Goal: Information Seeking & Learning: Learn about a topic

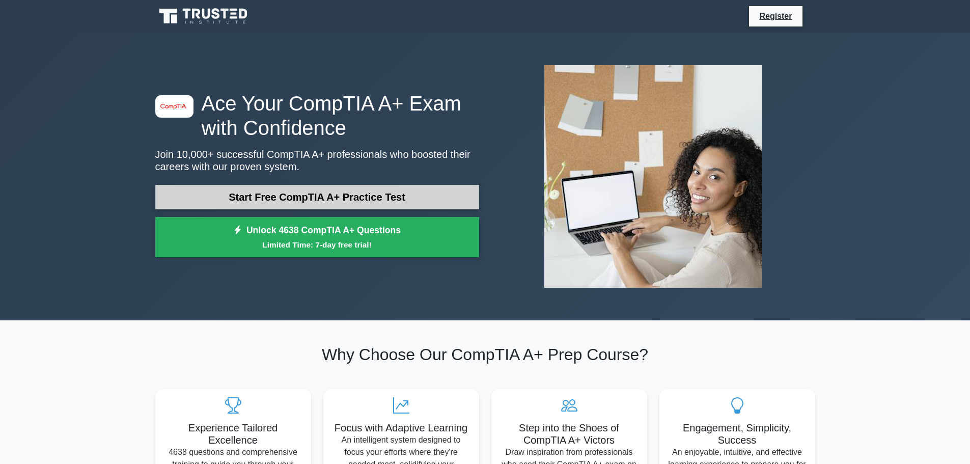
click at [336, 198] on link "Start Free CompTIA A+ Practice Test" at bounding box center [317, 197] width 324 height 24
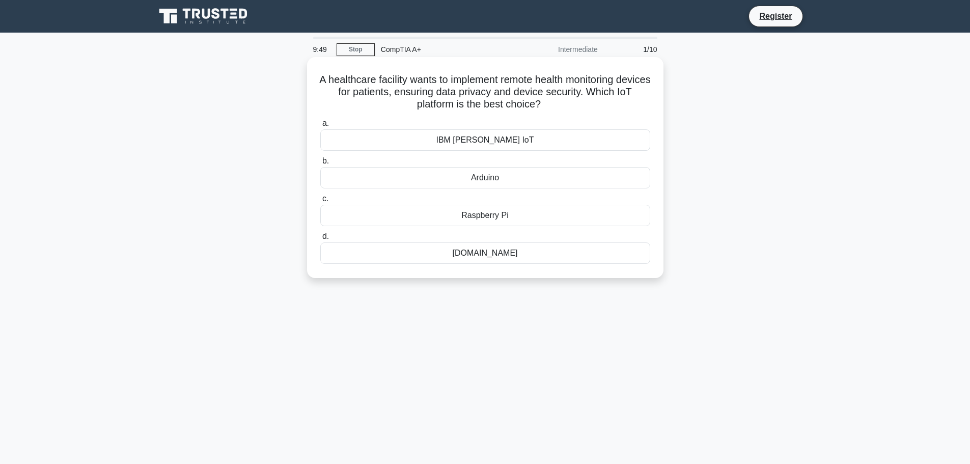
click at [485, 216] on div "Raspberry Pi" at bounding box center [485, 215] width 330 height 21
click at [320, 202] on input "c. Raspberry Pi" at bounding box center [320, 199] width 0 height 7
click at [483, 254] on div "Connect the buildings with fiber-optic cabling" at bounding box center [485, 252] width 330 height 21
click at [320, 240] on input "d. Connect the buildings with fiber-optic cabling" at bounding box center [320, 236] width 0 height 7
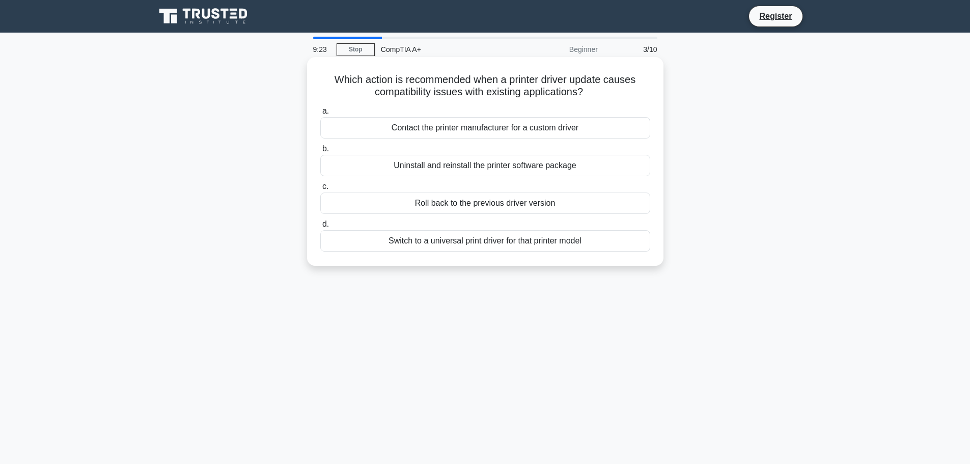
click at [479, 202] on div "Roll back to the previous driver version" at bounding box center [485, 203] width 330 height 21
click at [320, 190] on input "c. Roll back to the previous driver version" at bounding box center [320, 186] width 0 height 7
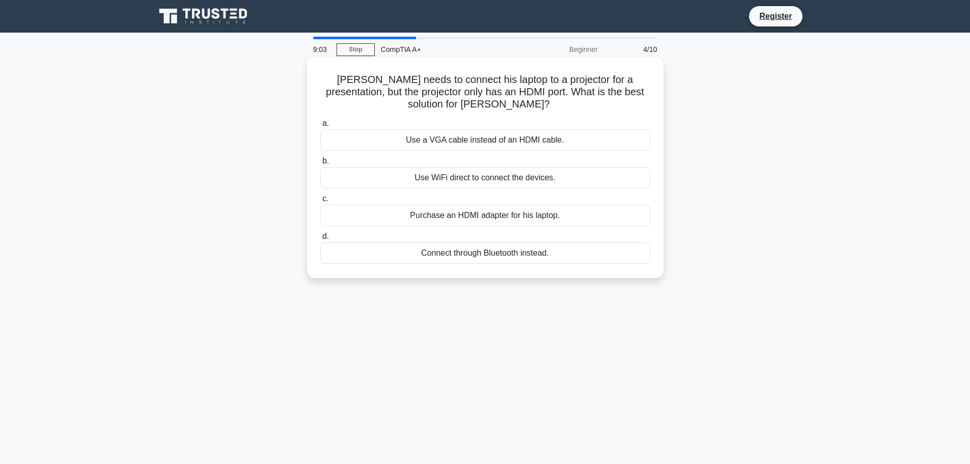
click at [481, 177] on div "Use WiFi direct to connect the devices." at bounding box center [485, 177] width 330 height 21
click at [320, 165] on input "b. Use WiFi direct to connect the devices." at bounding box center [320, 161] width 0 height 7
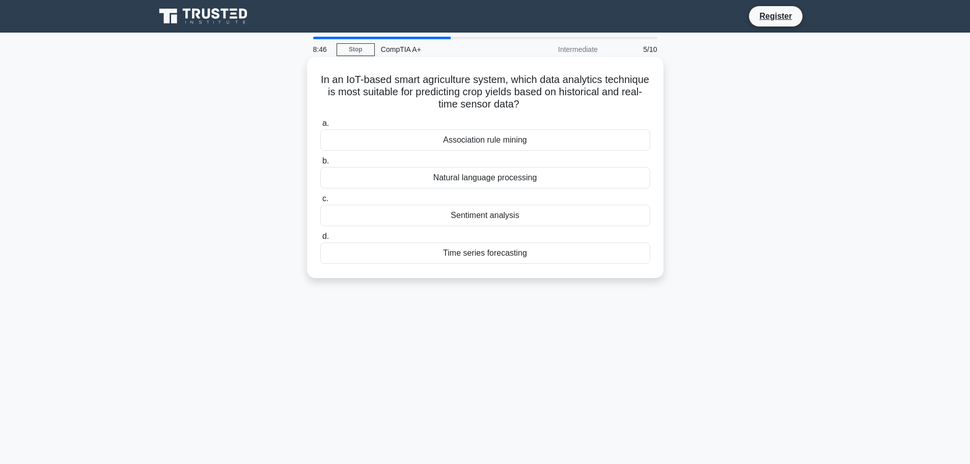
click at [498, 253] on div "Time series forecasting" at bounding box center [485, 252] width 330 height 21
click at [320, 240] on input "d. Time series forecasting" at bounding box center [320, 236] width 0 height 7
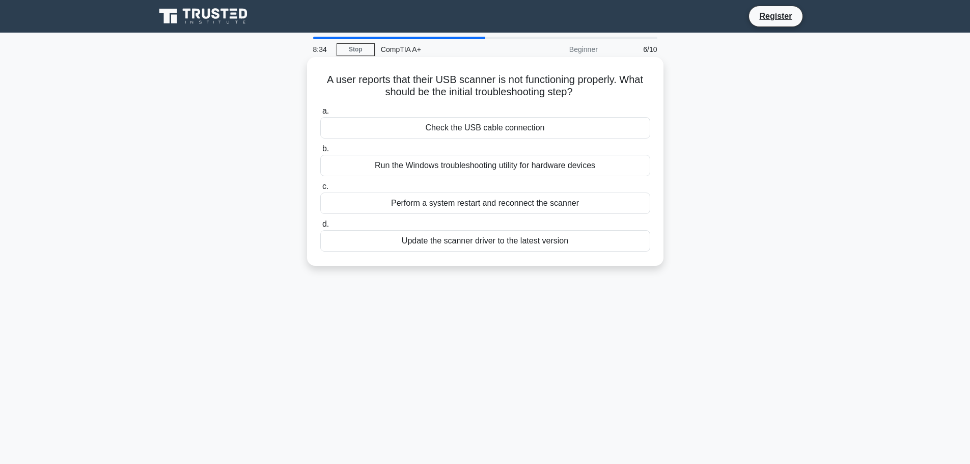
click at [486, 130] on div "Check the USB cable connection" at bounding box center [485, 127] width 330 height 21
click at [320, 115] on input "a. Check the USB cable connection" at bounding box center [320, 111] width 0 height 7
click at [503, 166] on div "Sending and routing email messages between servers" at bounding box center [485, 165] width 330 height 21
click at [320, 152] on input "b. Sending and routing email messages between servers" at bounding box center [320, 149] width 0 height 7
click at [487, 214] on div "Check the device properties for error details and solutions." at bounding box center [485, 203] width 330 height 21
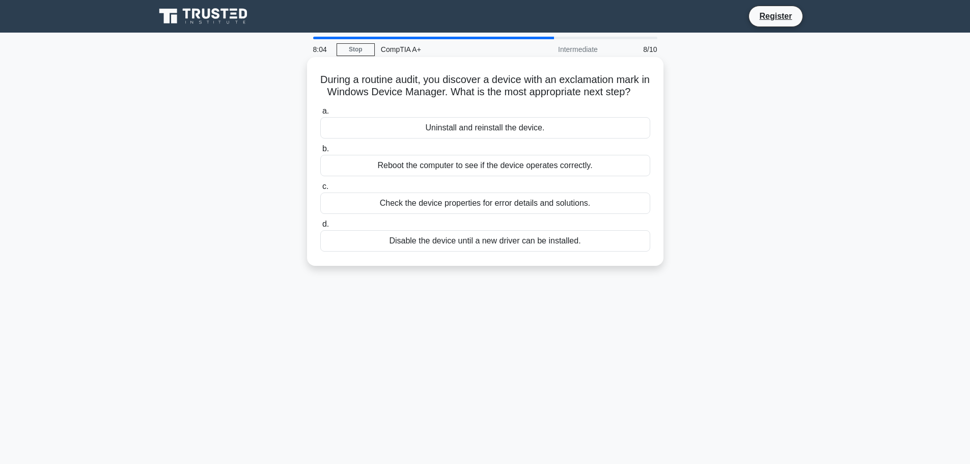
click at [320, 190] on input "c. Check the device properties for error details and solutions." at bounding box center [320, 186] width 0 height 7
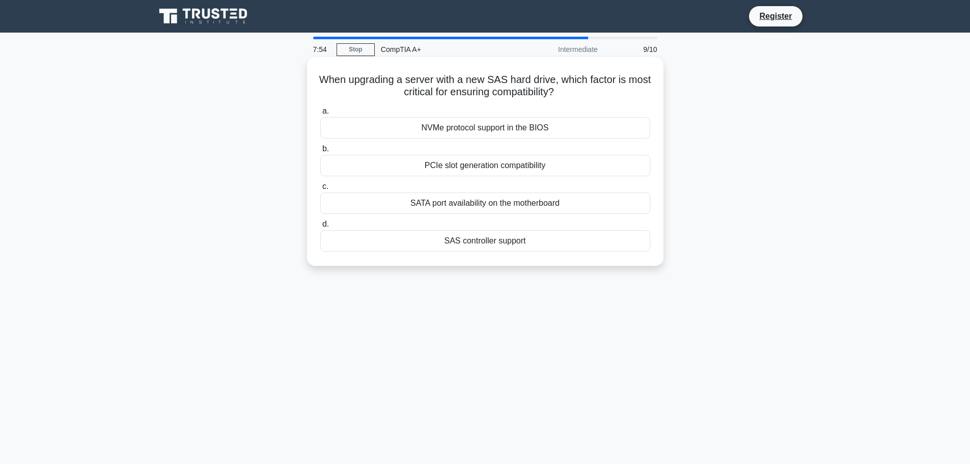
click at [488, 244] on div "SAS controller support" at bounding box center [485, 240] width 330 height 21
click at [320, 228] on input "d. SAS controller support" at bounding box center [320, 224] width 0 height 7
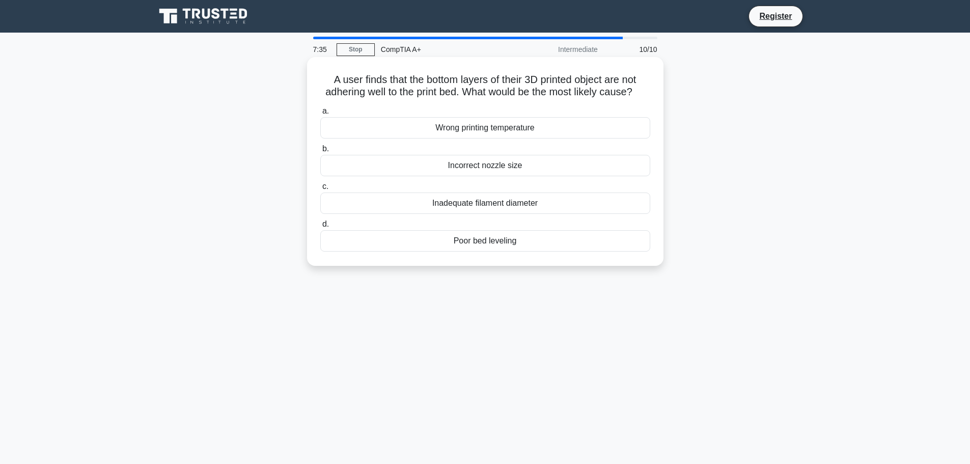
click at [480, 252] on div "Poor bed leveling" at bounding box center [485, 240] width 330 height 21
click at [320, 228] on input "d. Poor bed leveling" at bounding box center [320, 224] width 0 height 7
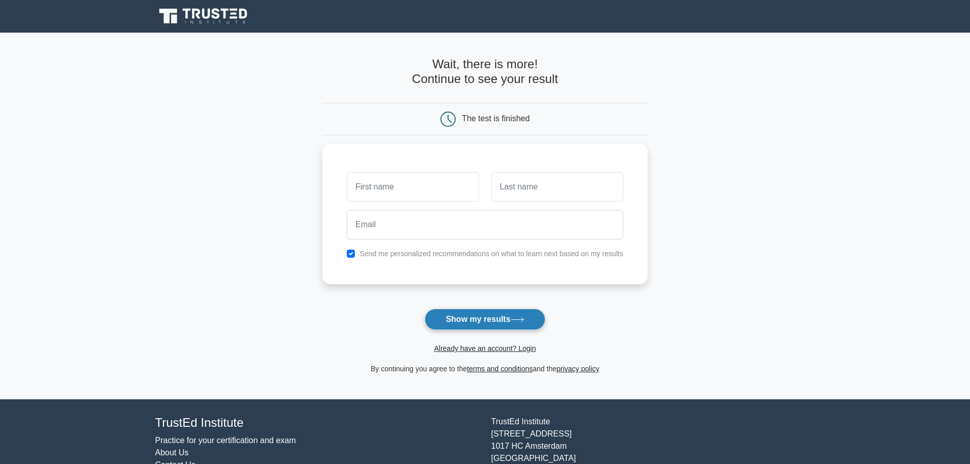
click at [491, 321] on button "Show my results" at bounding box center [485, 319] width 120 height 21
click at [450, 175] on input "text" at bounding box center [413, 185] width 132 height 30
type input "a"
type input "b"
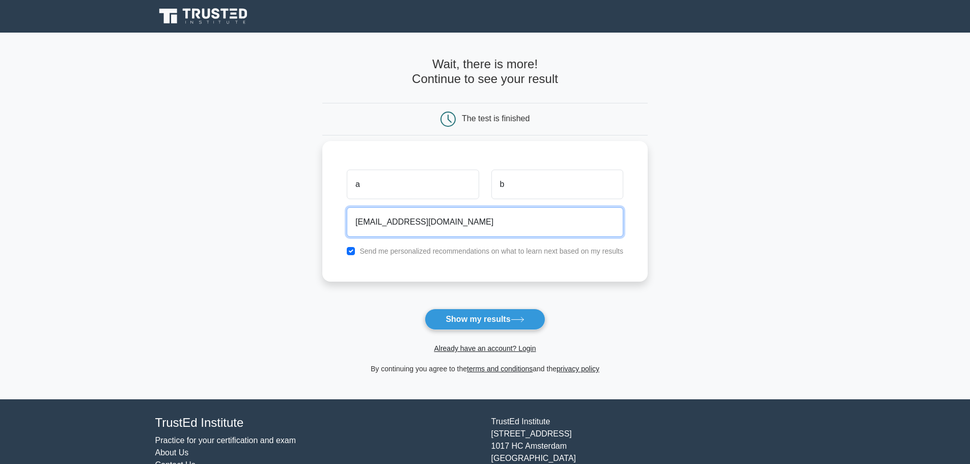
type input "ab@ccc.com"
click at [467, 251] on label "Send me personalized recommendations on what to learn next based on my results" at bounding box center [492, 251] width 264 height 8
click at [354, 252] on input "checkbox" at bounding box center [351, 251] width 8 height 8
checkbox input "false"
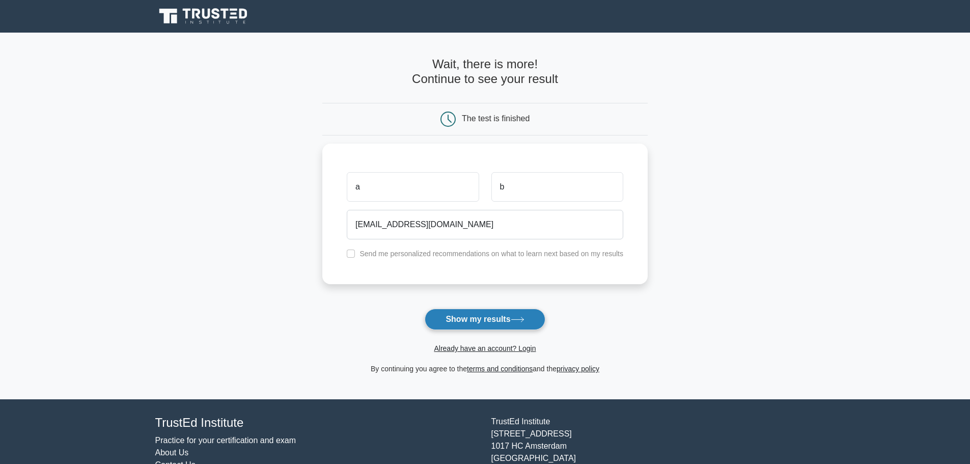
click at [463, 320] on button "Show my results" at bounding box center [485, 319] width 120 height 21
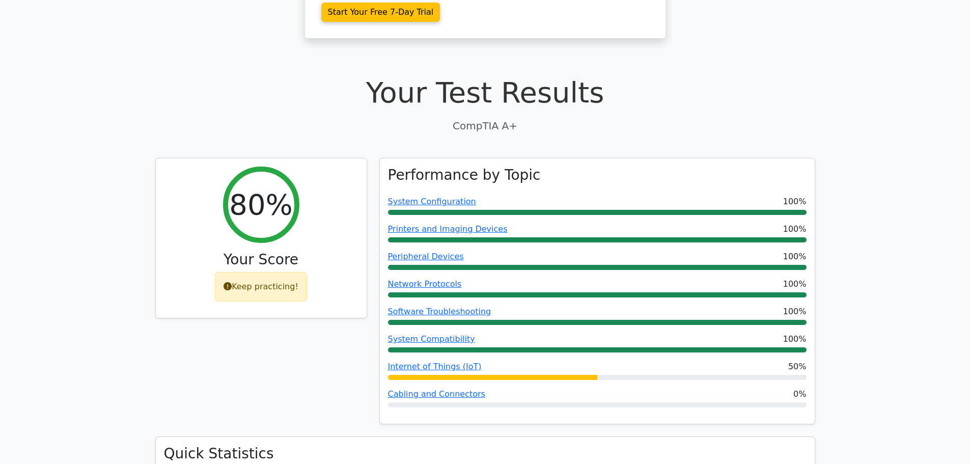
scroll to position [255, 0]
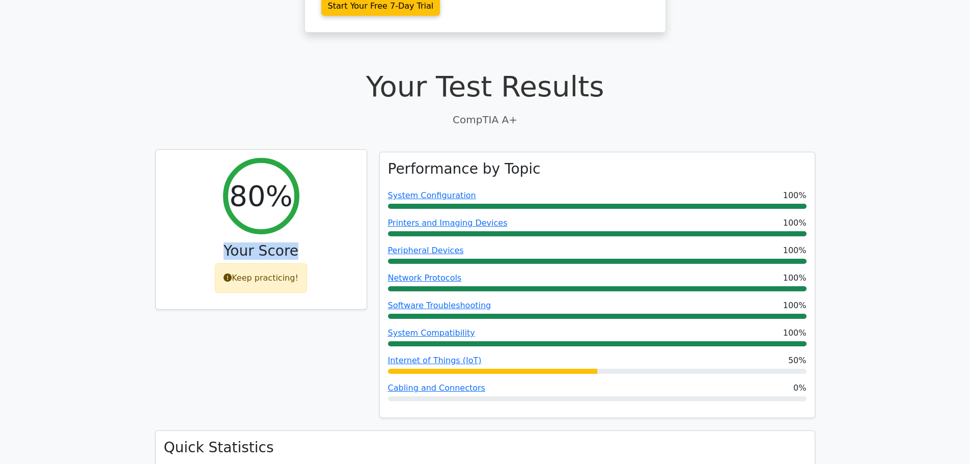
drag, startPoint x: 276, startPoint y: 214, endPoint x: 193, endPoint y: 214, distance: 82.5
click at [193, 242] on h3 "Your Score" at bounding box center [261, 250] width 195 height 17
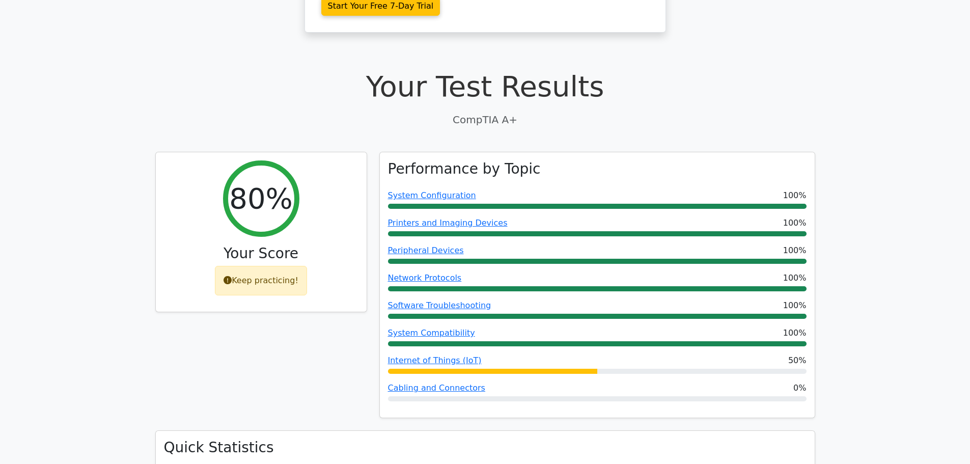
click at [256, 338] on div "80% Your Score Keep practicing!" at bounding box center [261, 291] width 224 height 279
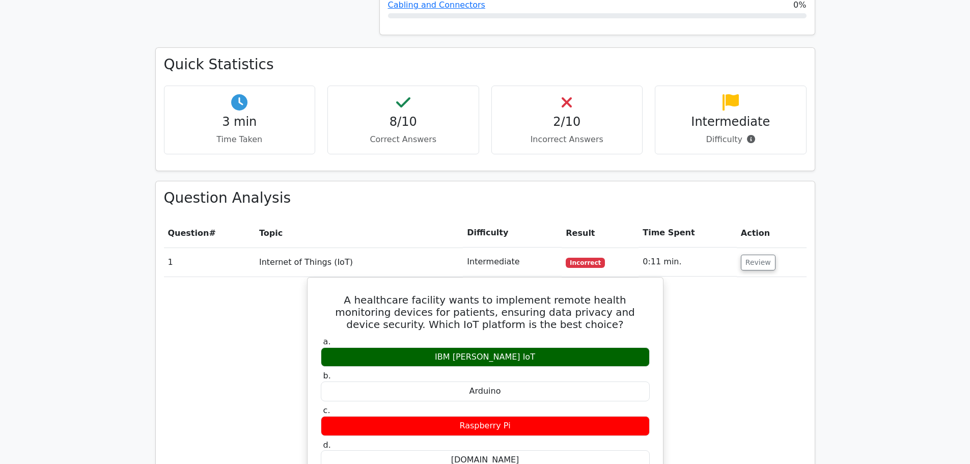
scroll to position [662, 0]
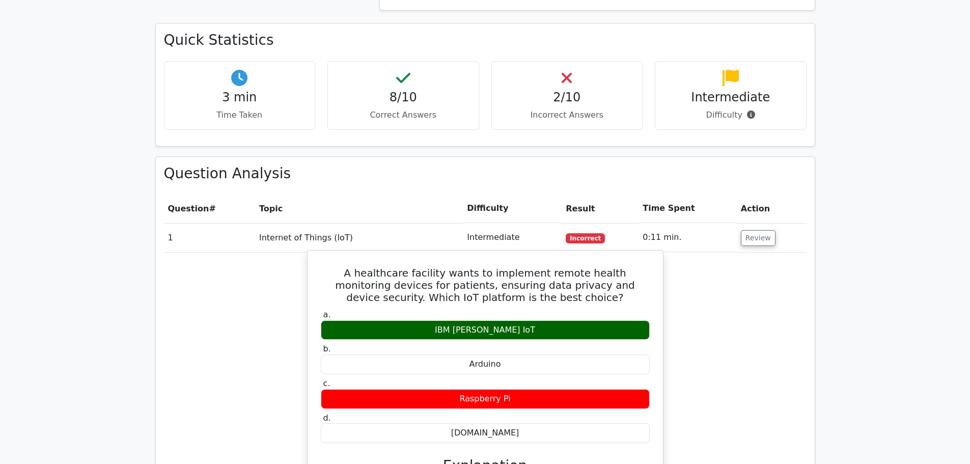
drag, startPoint x: 487, startPoint y: 291, endPoint x: 441, endPoint y: 292, distance: 45.9
click at [441, 320] on div "IBM [PERSON_NAME] IoT" at bounding box center [485, 330] width 329 height 20
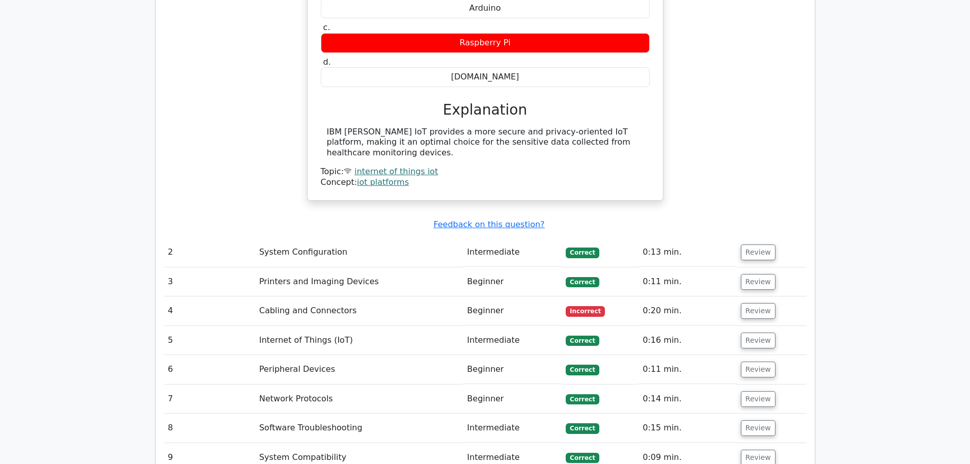
scroll to position [1019, 0]
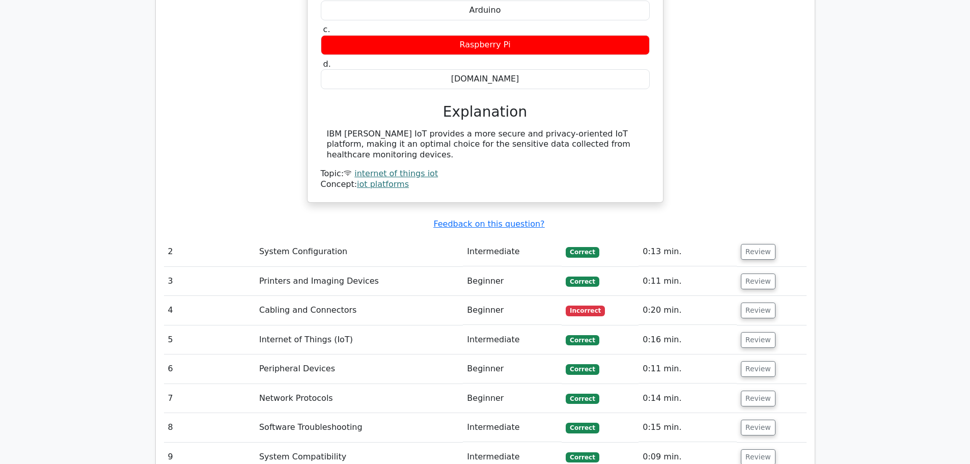
click at [386, 296] on td "Cabling and Connectors" at bounding box center [359, 310] width 208 height 29
click at [756, 303] on button "Review" at bounding box center [758, 311] width 35 height 16
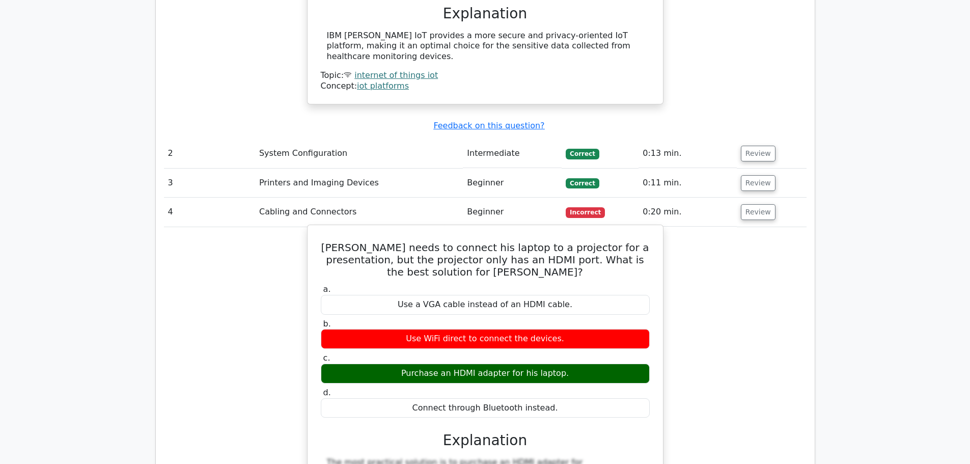
scroll to position [1121, 0]
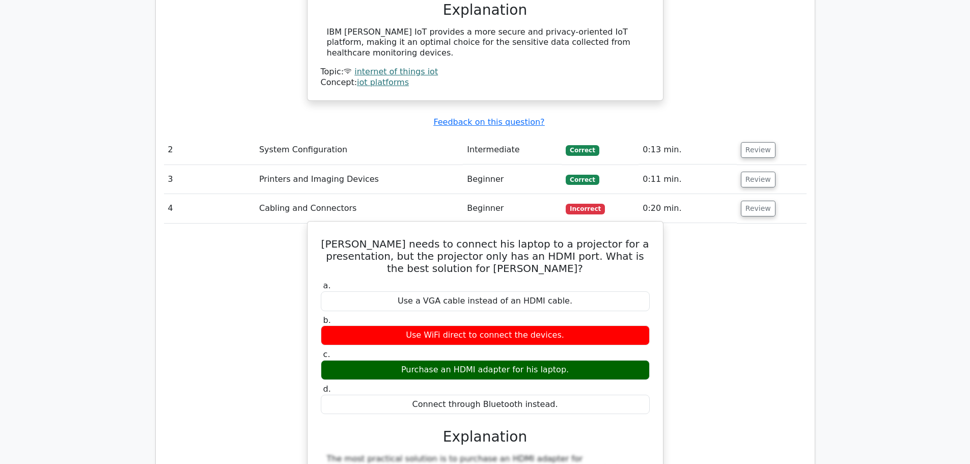
drag, startPoint x: 597, startPoint y: 323, endPoint x: 434, endPoint y: 318, distance: 163.1
click at [434, 360] on div "Purchase an HDMI adapter for his laptop." at bounding box center [485, 370] width 329 height 20
